Goal: Communication & Community: Answer question/provide support

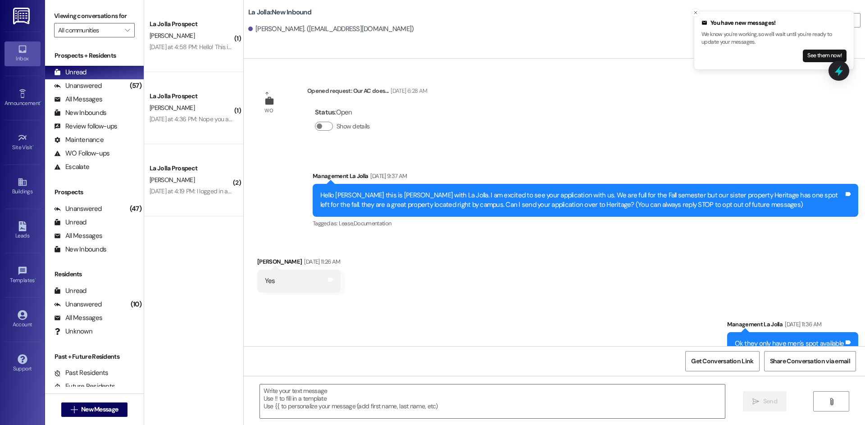
scroll to position [294, 0]
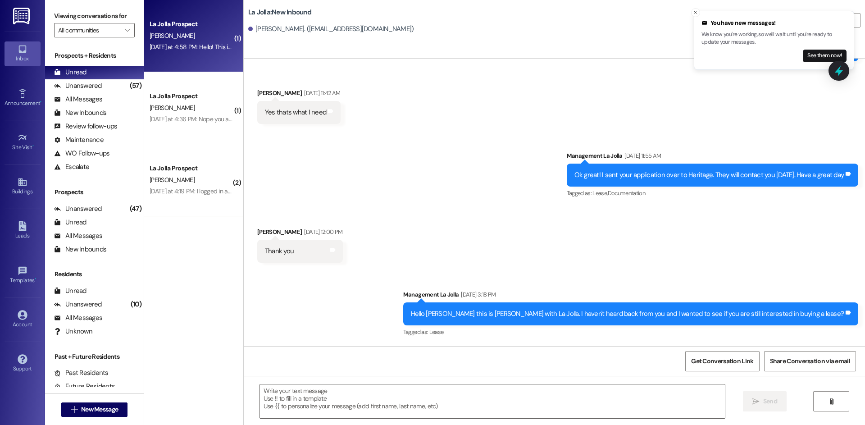
click at [174, 56] on div "La Jolla Prospect [PERSON_NAME] [DATE] at 4:58 PM: Hello! This is [PERSON_NAME]…" at bounding box center [193, 36] width 99 height 72
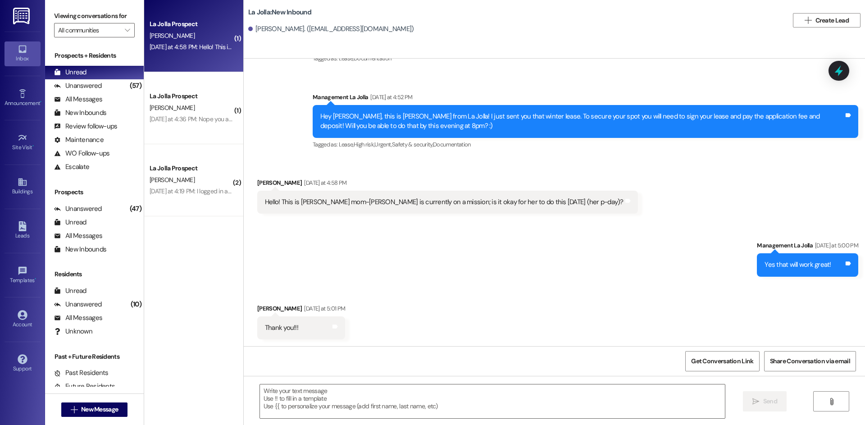
scroll to position [175, 0]
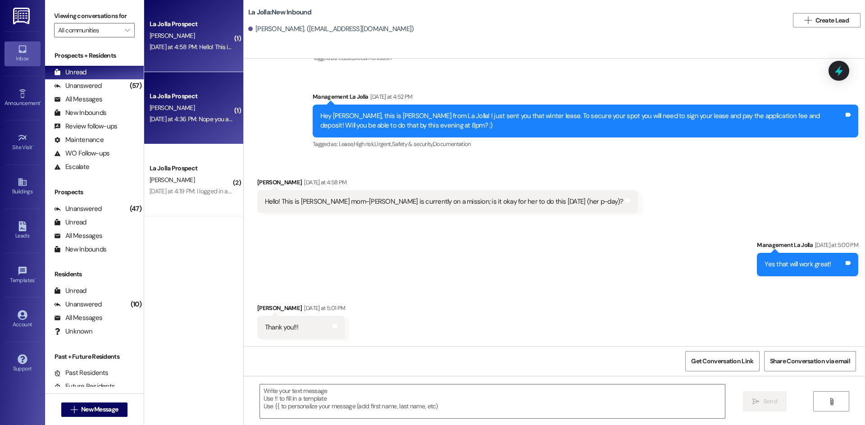
click at [170, 131] on div "La Jolla Prospect [PERSON_NAME] [DATE] at 4:36 PM: Nope you are paying just for…" at bounding box center [193, 108] width 99 height 72
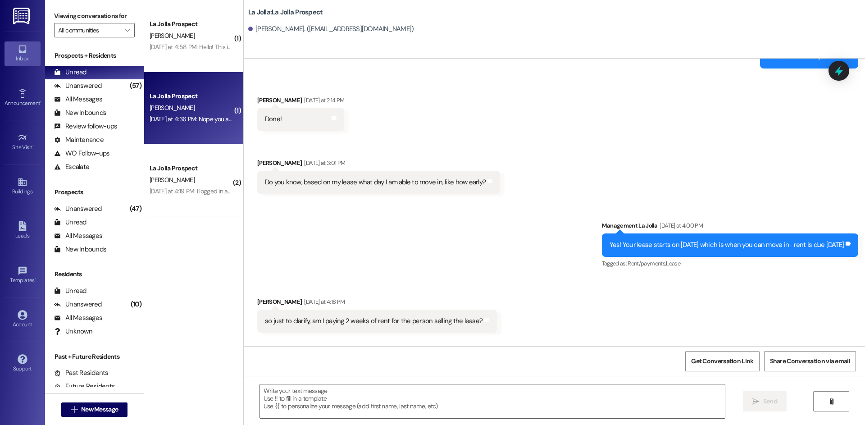
scroll to position [1640, 0]
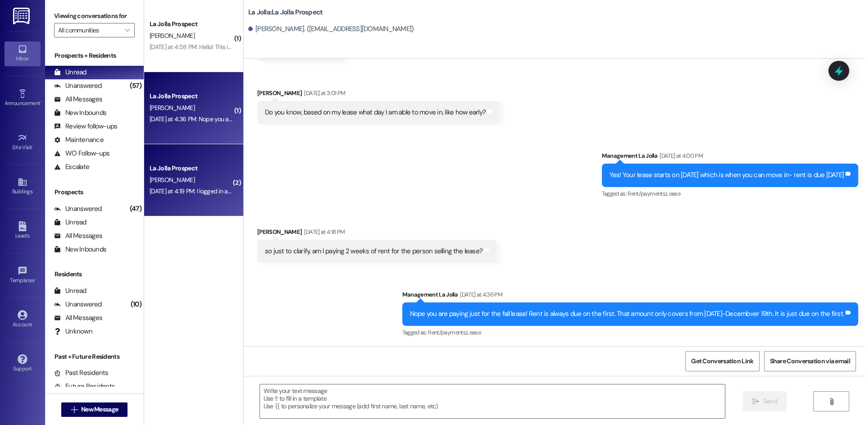
click at [219, 213] on div "La Jolla Prospect [PERSON_NAME] [DATE] at 4:19 PM: I logged in and made the pay…" at bounding box center [193, 180] width 99 height 72
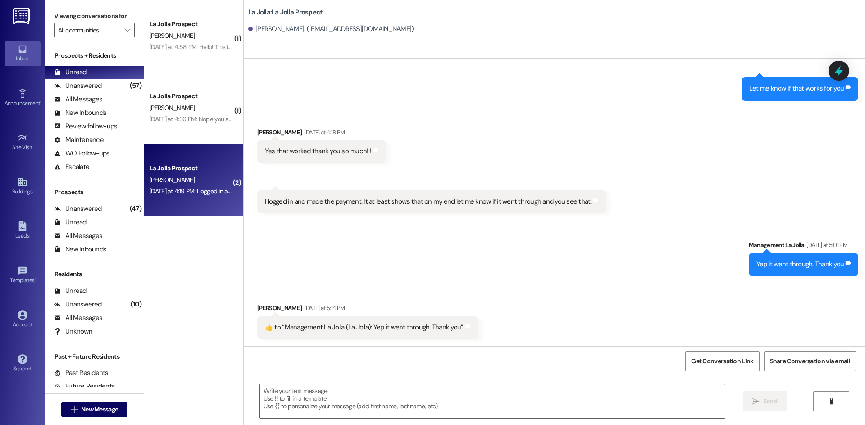
scroll to position [1058, 0]
